Goal: Check status: Check status

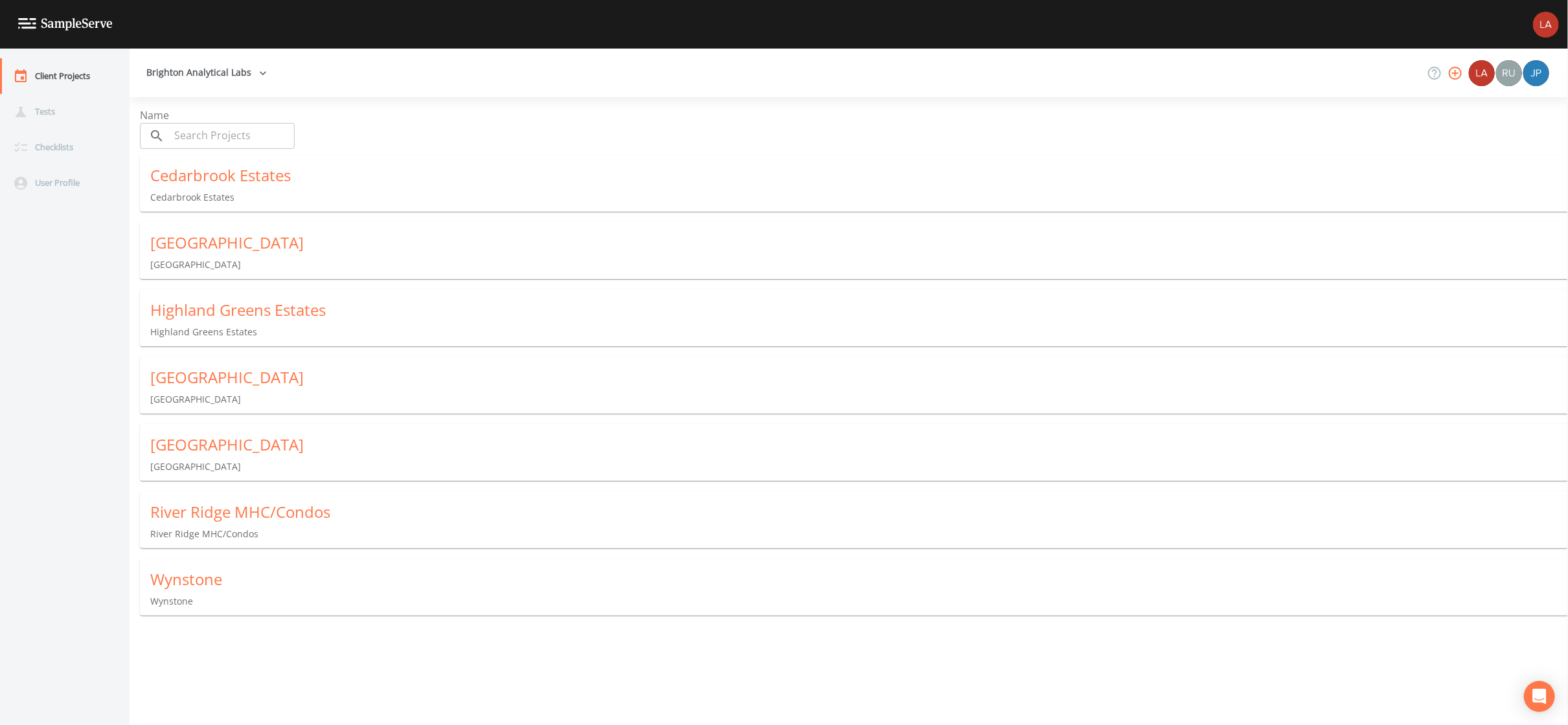
click at [241, 561] on div "Wynstone Wynstone" at bounding box center [858, 589] width 1438 height 60
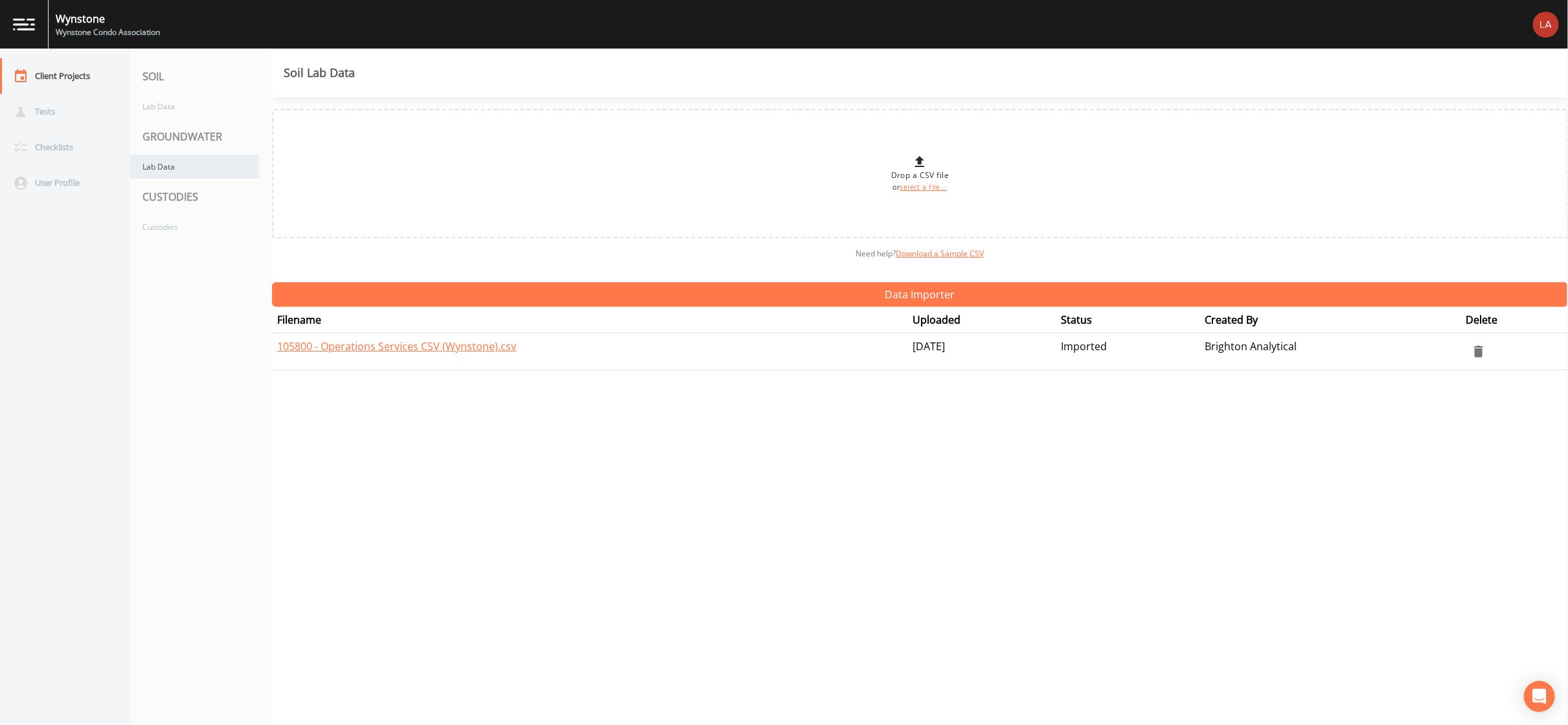
click at [199, 165] on div "Lab Data" at bounding box center [194, 167] width 130 height 24
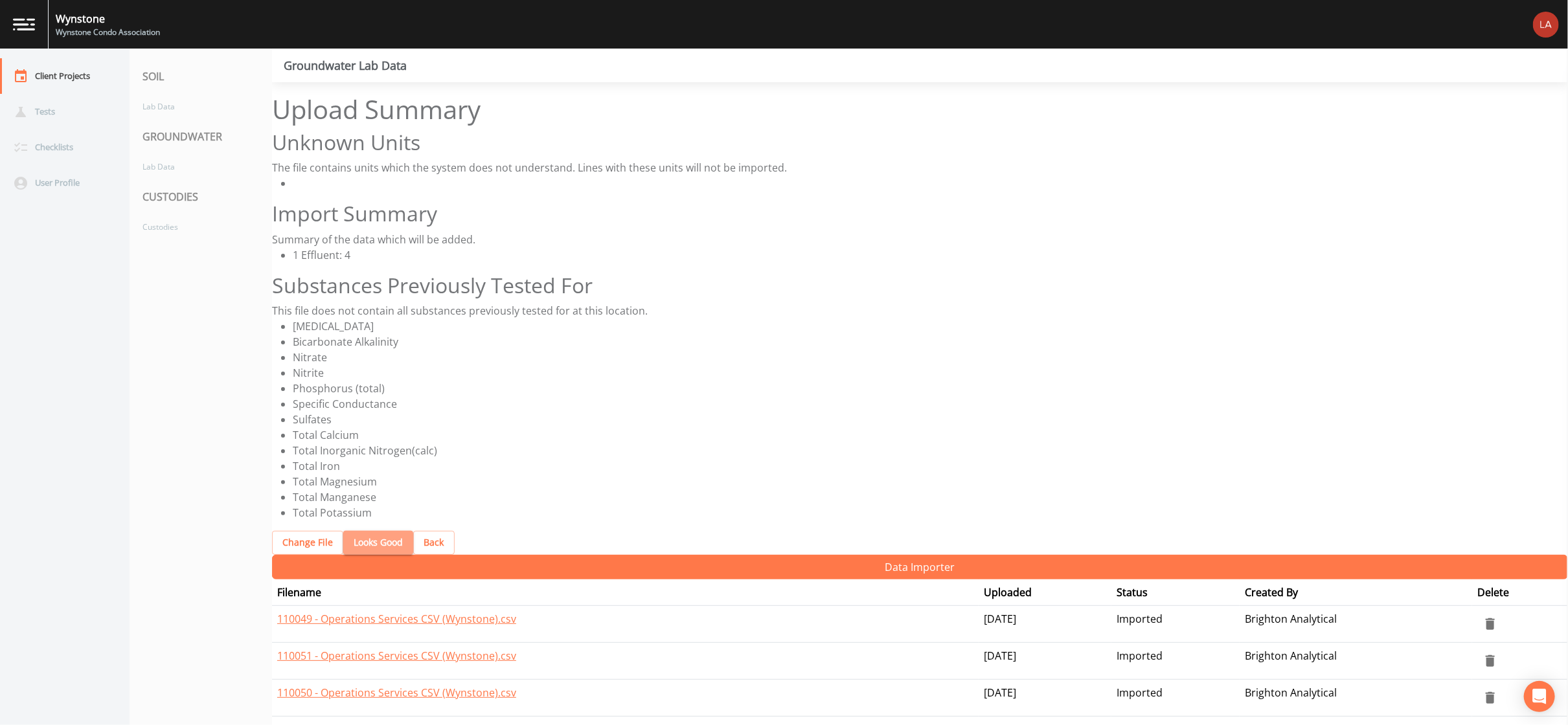
click at [377, 531] on button "Looks Good" at bounding box center [378, 543] width 70 height 24
click at [355, 531] on button "Looks Good" at bounding box center [378, 543] width 70 height 24
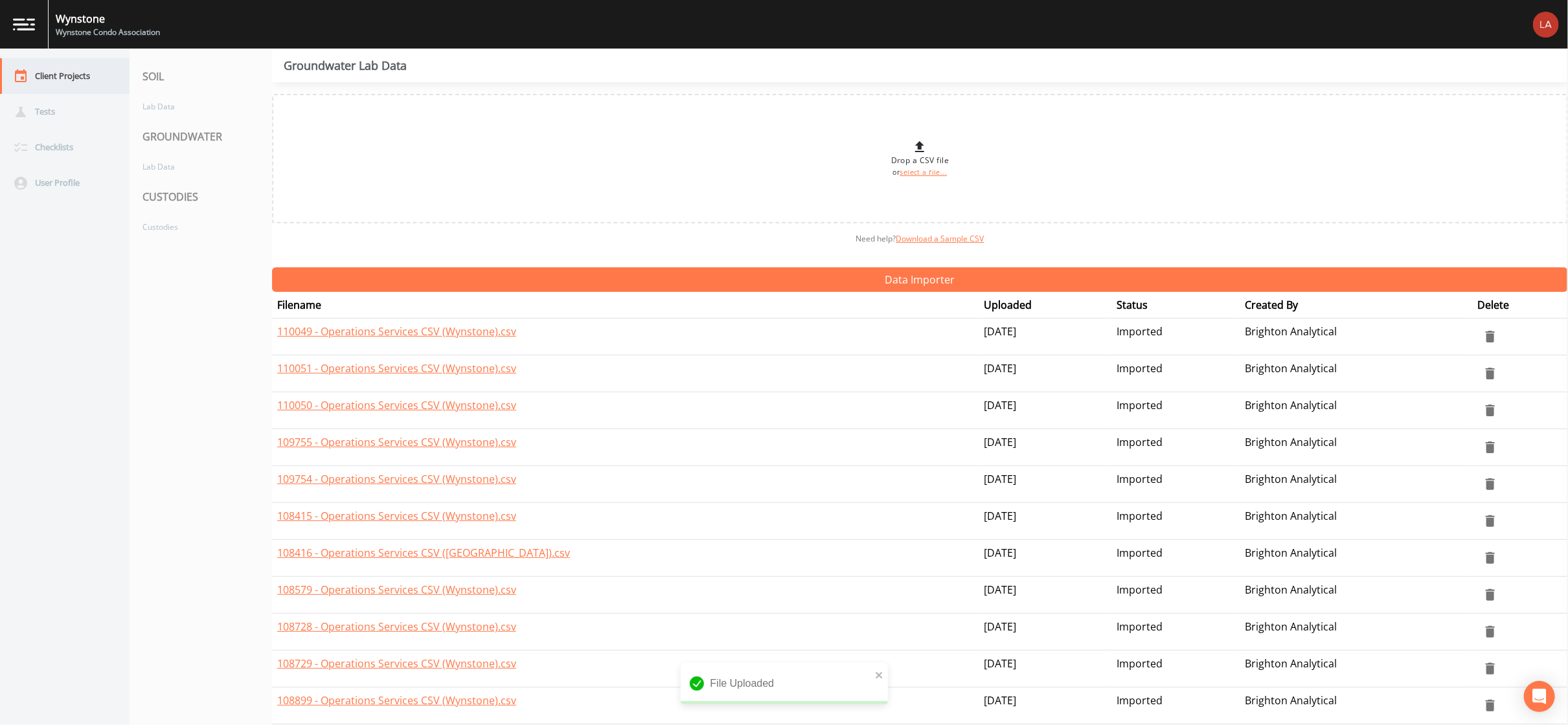
click at [111, 70] on div "Client Projects" at bounding box center [65, 76] width 130 height 35
click at [85, 71] on div "Client Projects" at bounding box center [58, 76] width 116 height 35
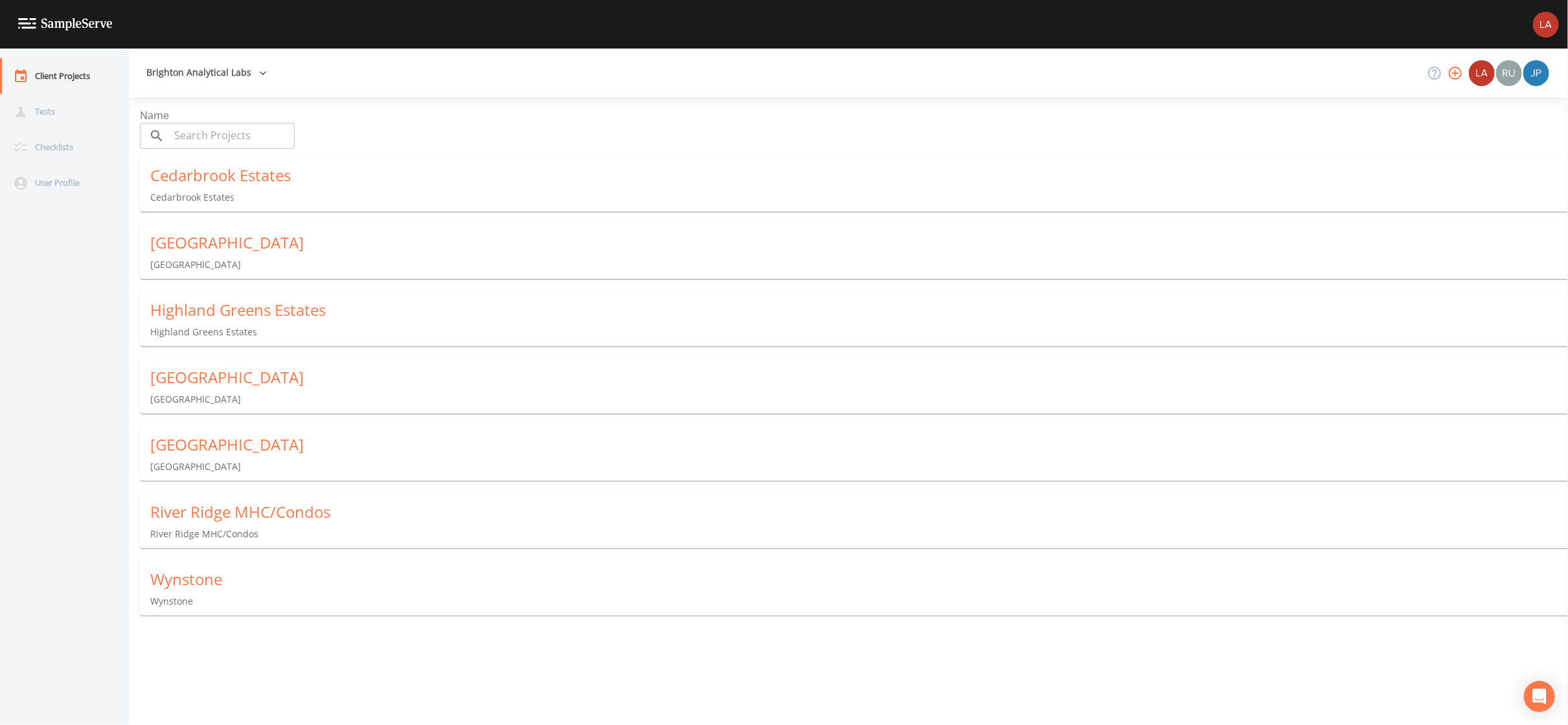
click at [221, 233] on div "[GEOGRAPHIC_DATA]" at bounding box center [859, 243] width 1418 height 21
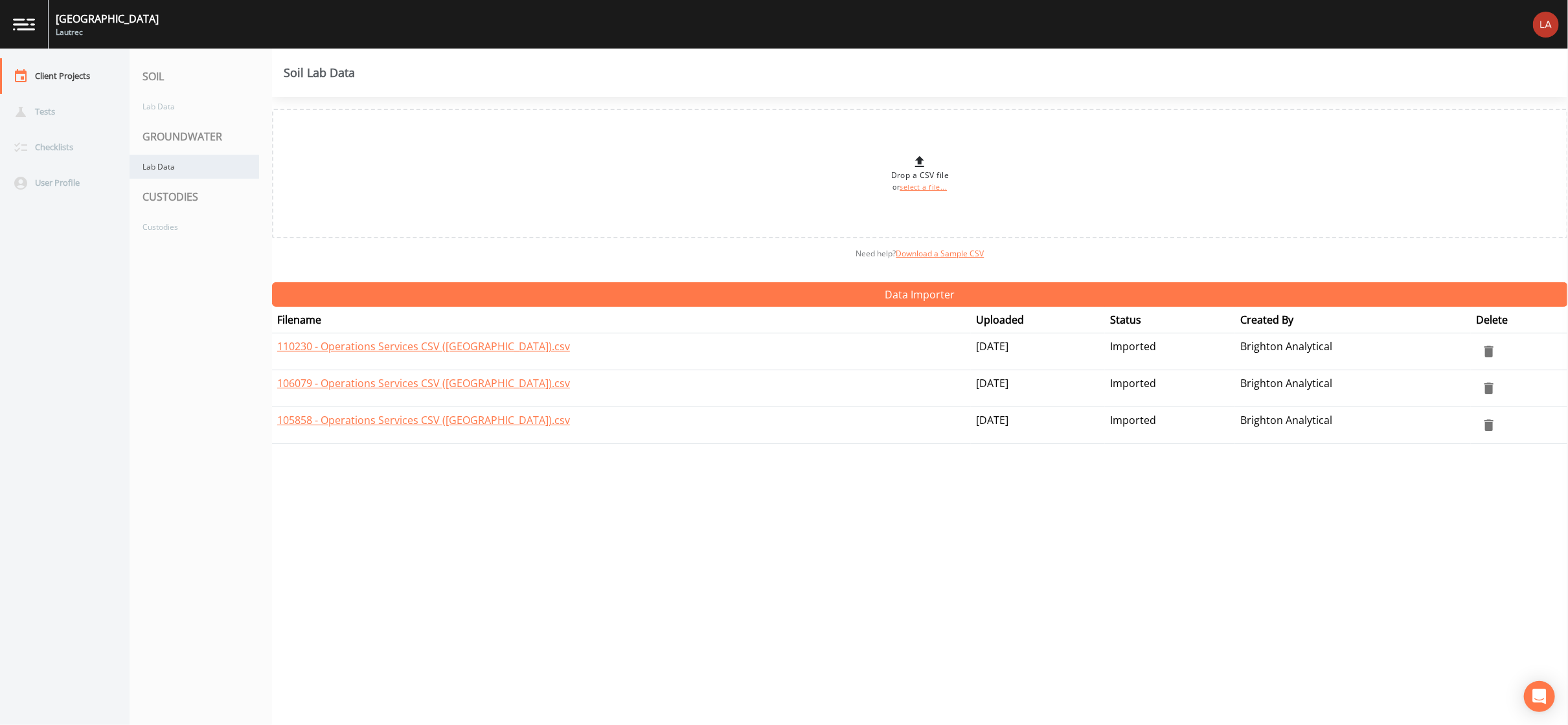
click at [168, 167] on div "Lab Data" at bounding box center [194, 167] width 130 height 24
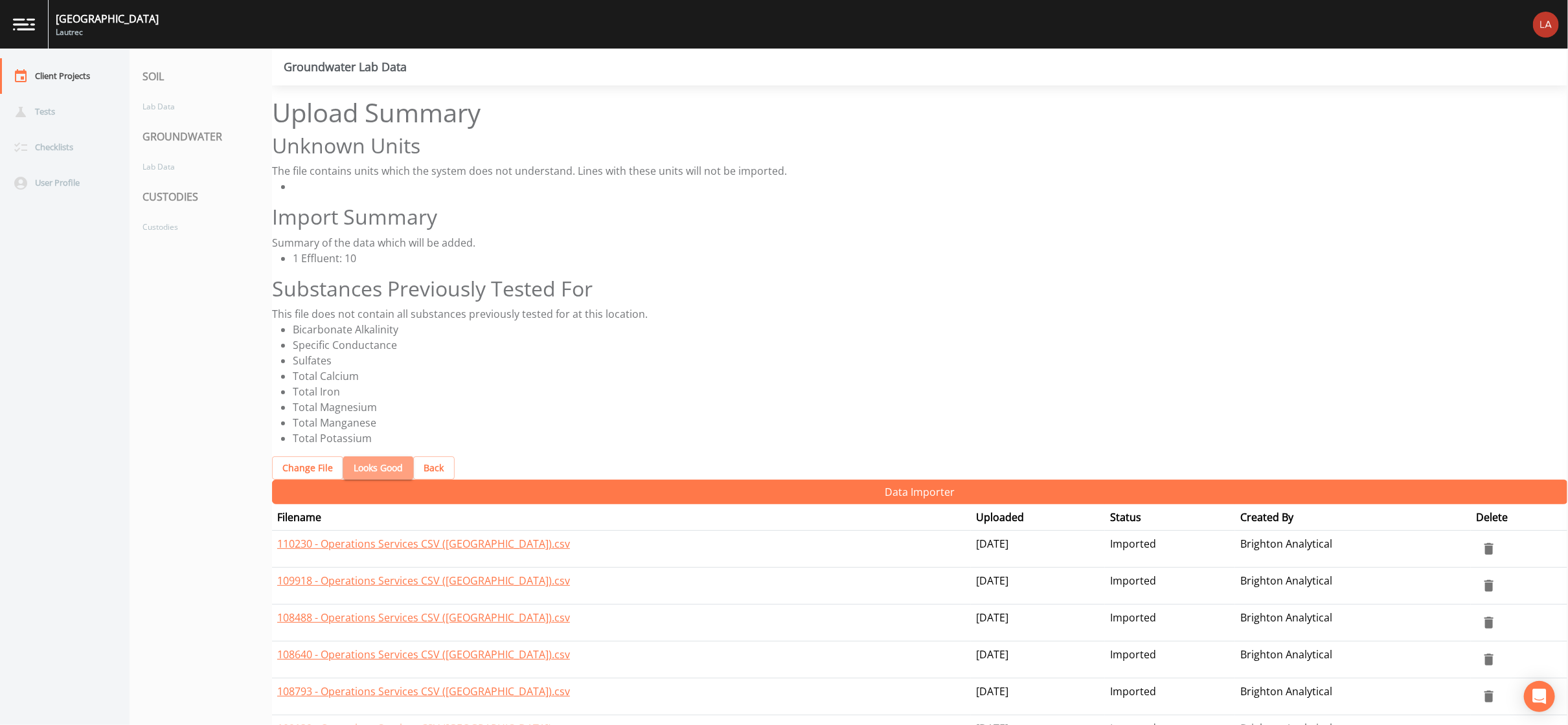
click at [368, 456] on button "Looks Good" at bounding box center [378, 468] width 70 height 24
